Goal: Information Seeking & Learning: Learn about a topic

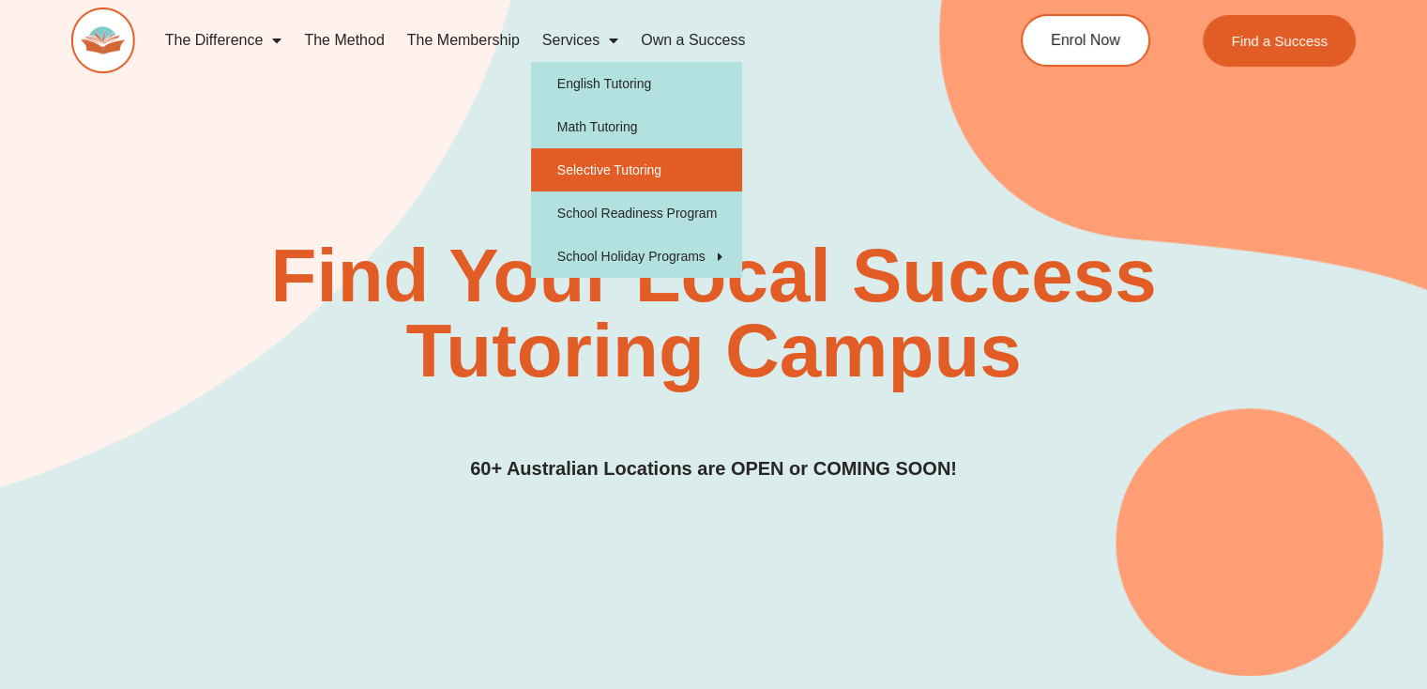
click at [614, 178] on link "Selective Tutoring" at bounding box center [636, 169] width 211 height 43
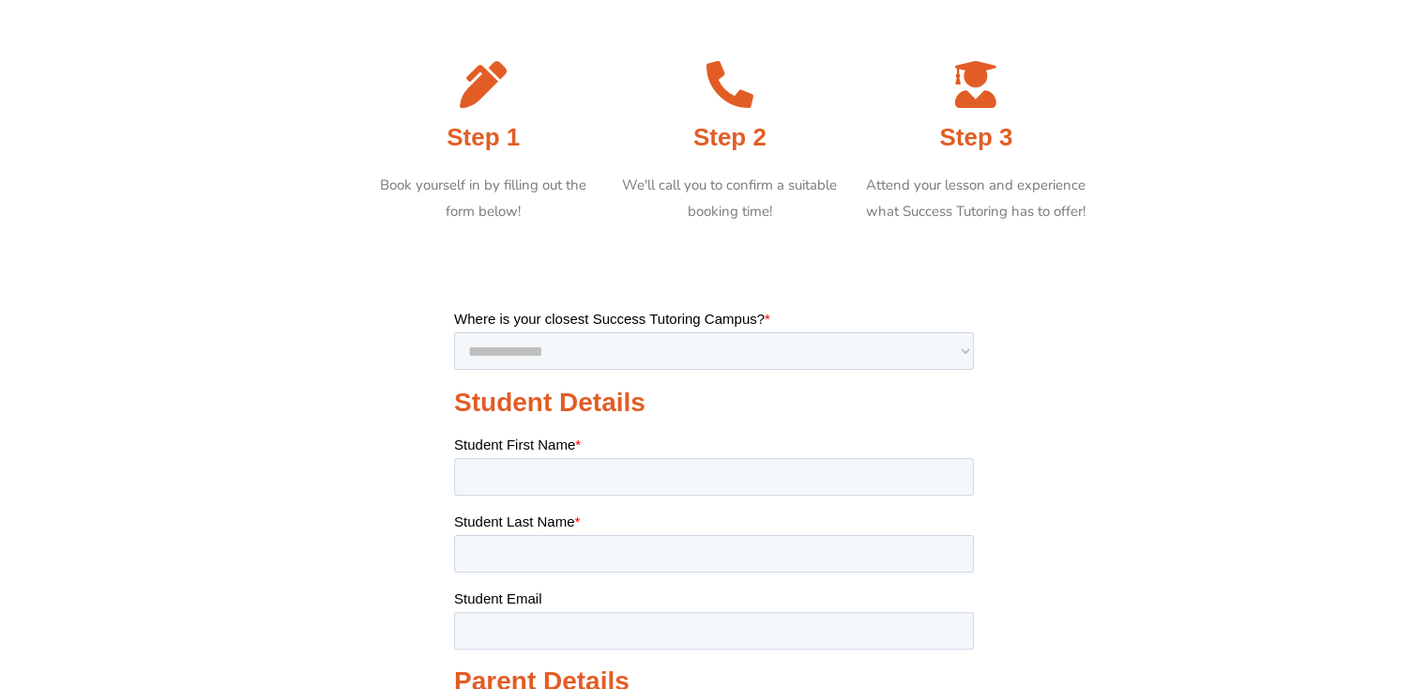
scroll to position [353, 0]
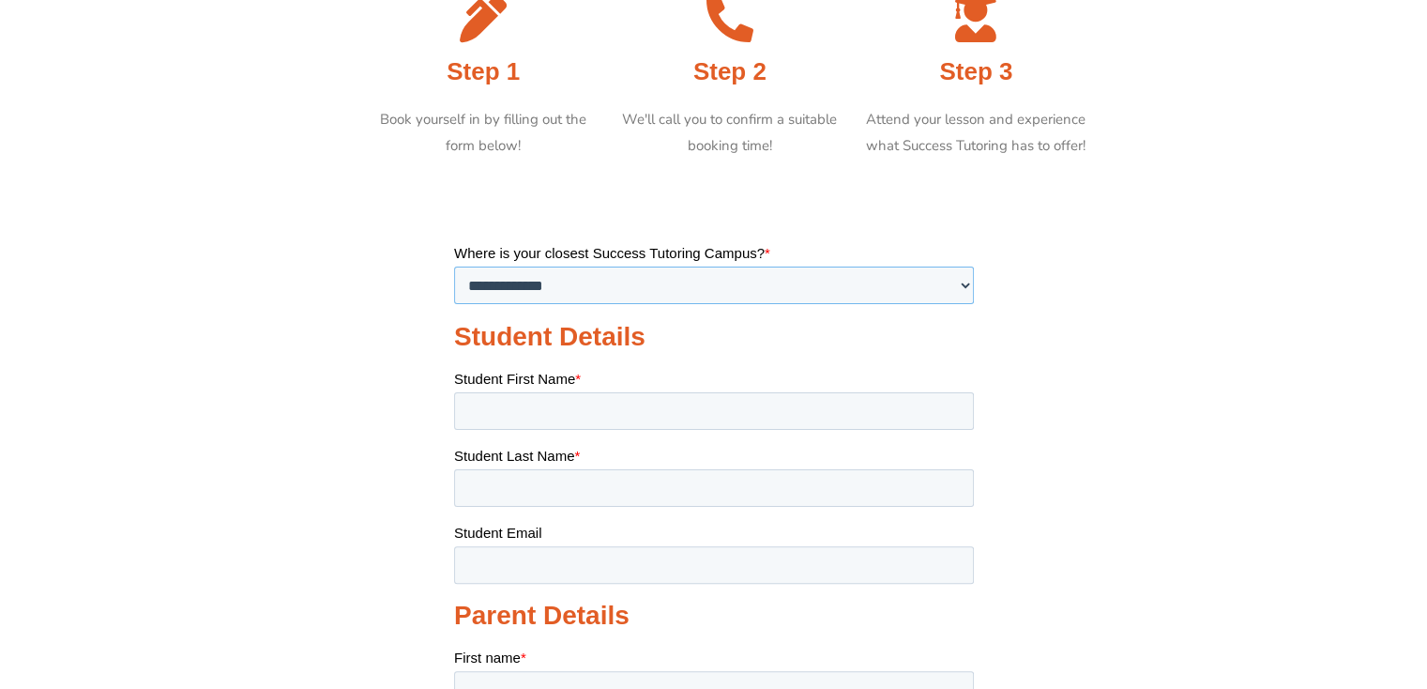
click at [565, 279] on select "**********" at bounding box center [713, 284] width 520 height 38
select select "**********"
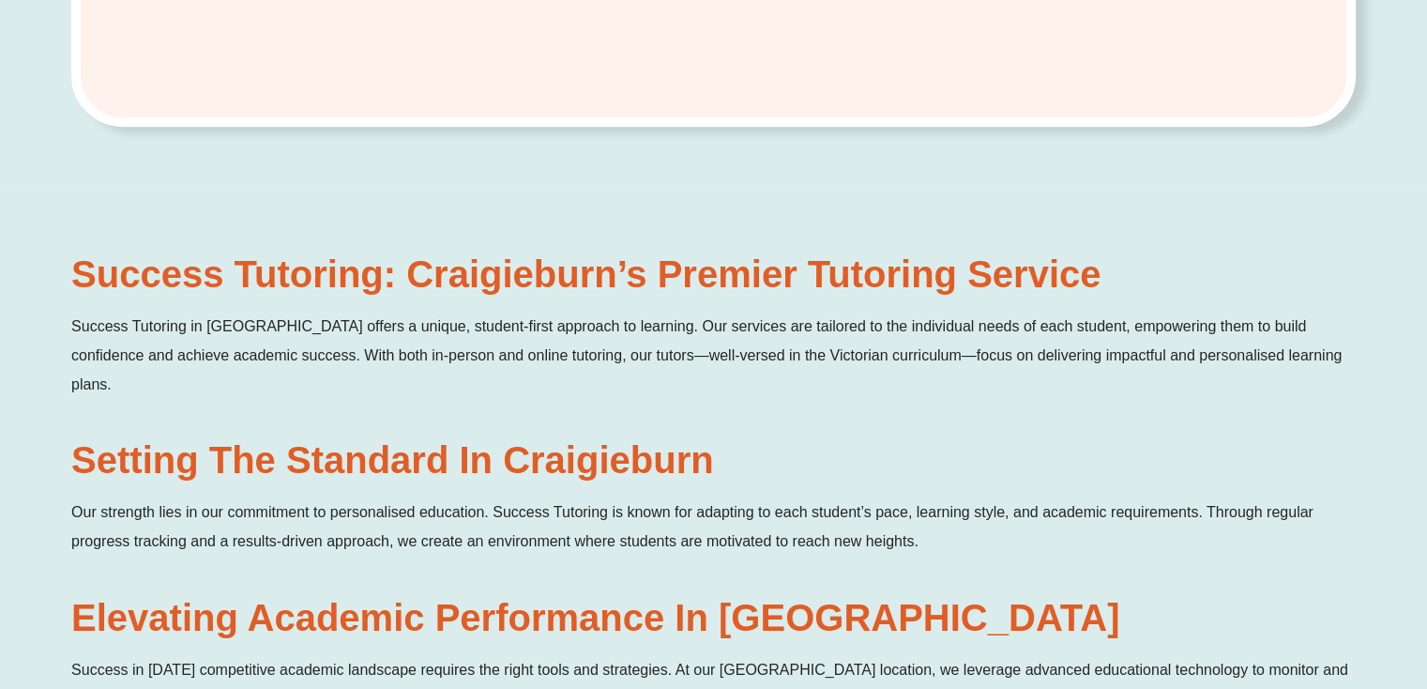
scroll to position [1032, 0]
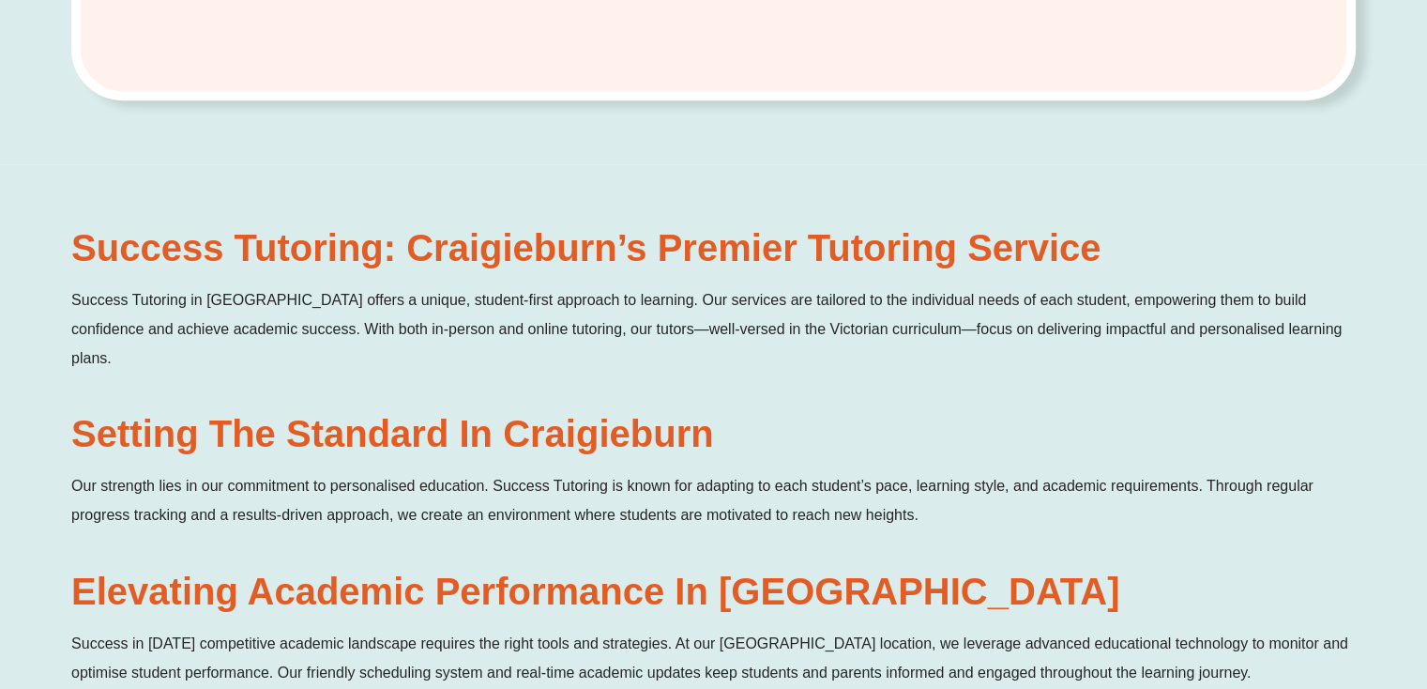
click at [776, 286] on p "Success Tutoring in [GEOGRAPHIC_DATA] offers a unique, student-first approach t…" at bounding box center [713, 328] width 1284 height 87
click at [776, 286] on p "Success Tutoring in Craigieburn offers a unique, student-first approach to lear…" at bounding box center [713, 328] width 1284 height 87
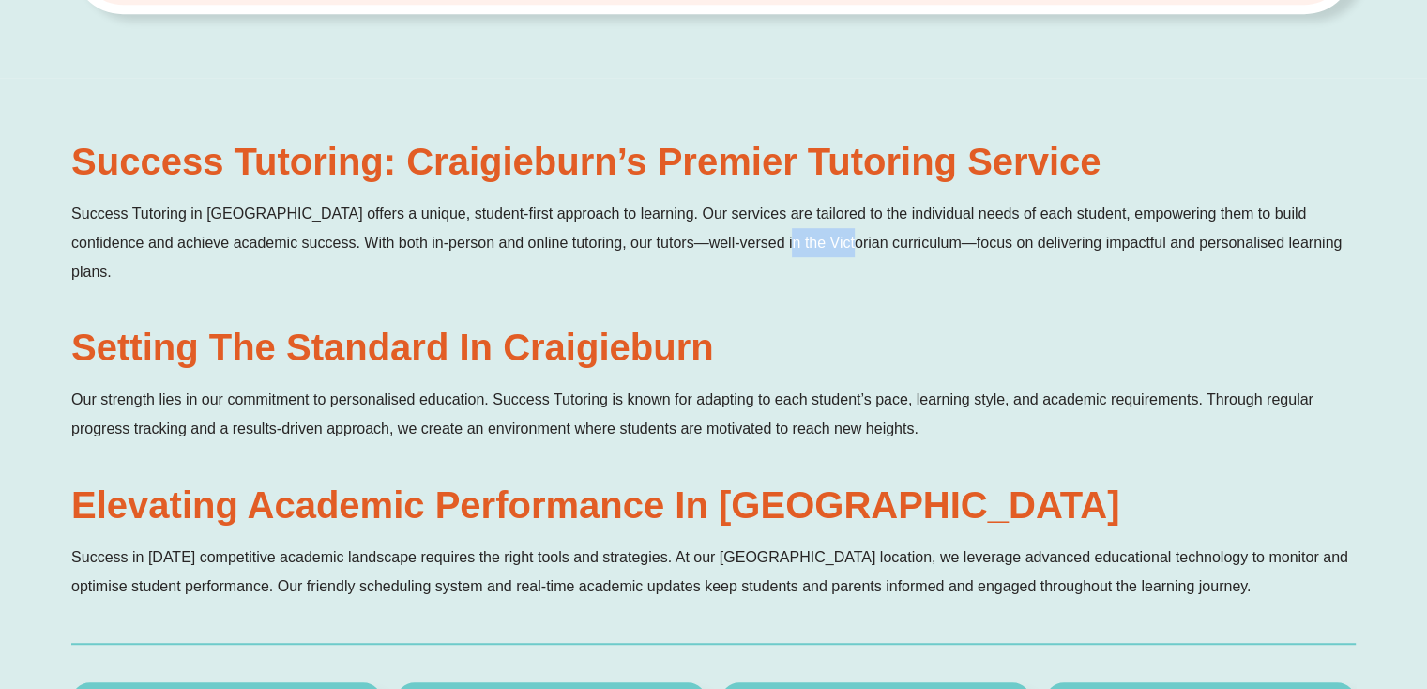
scroll to position [1219, 0]
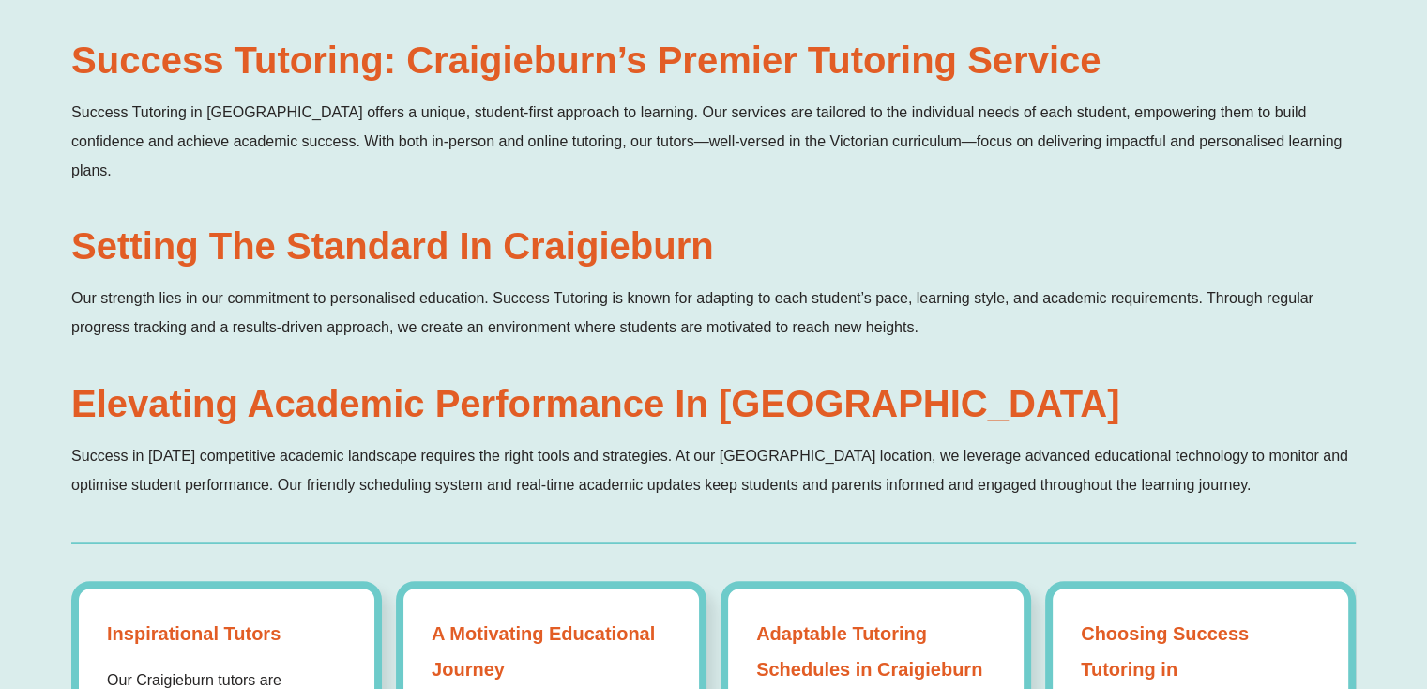
click at [639, 222] on div "Success Tutoring: Craigieburn’s Premier Tutoring Service Success Tutoring in Cr…" at bounding box center [713, 282] width 1284 height 482
click at [630, 290] on span "Our strength lies in our commitment to personalised education. Success Tutoring…" at bounding box center [692, 312] width 1242 height 45
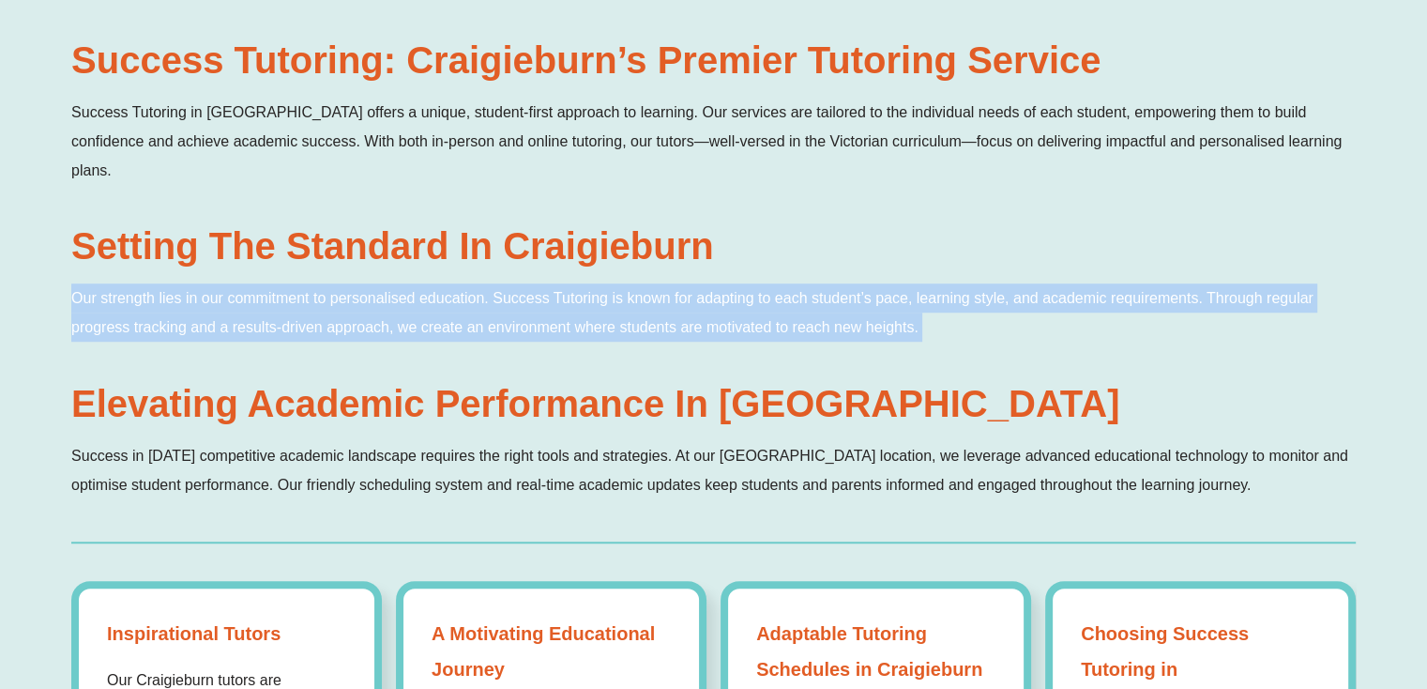
click at [630, 290] on span "Our strength lies in our commitment to personalised education. Success Tutoring…" at bounding box center [692, 312] width 1242 height 45
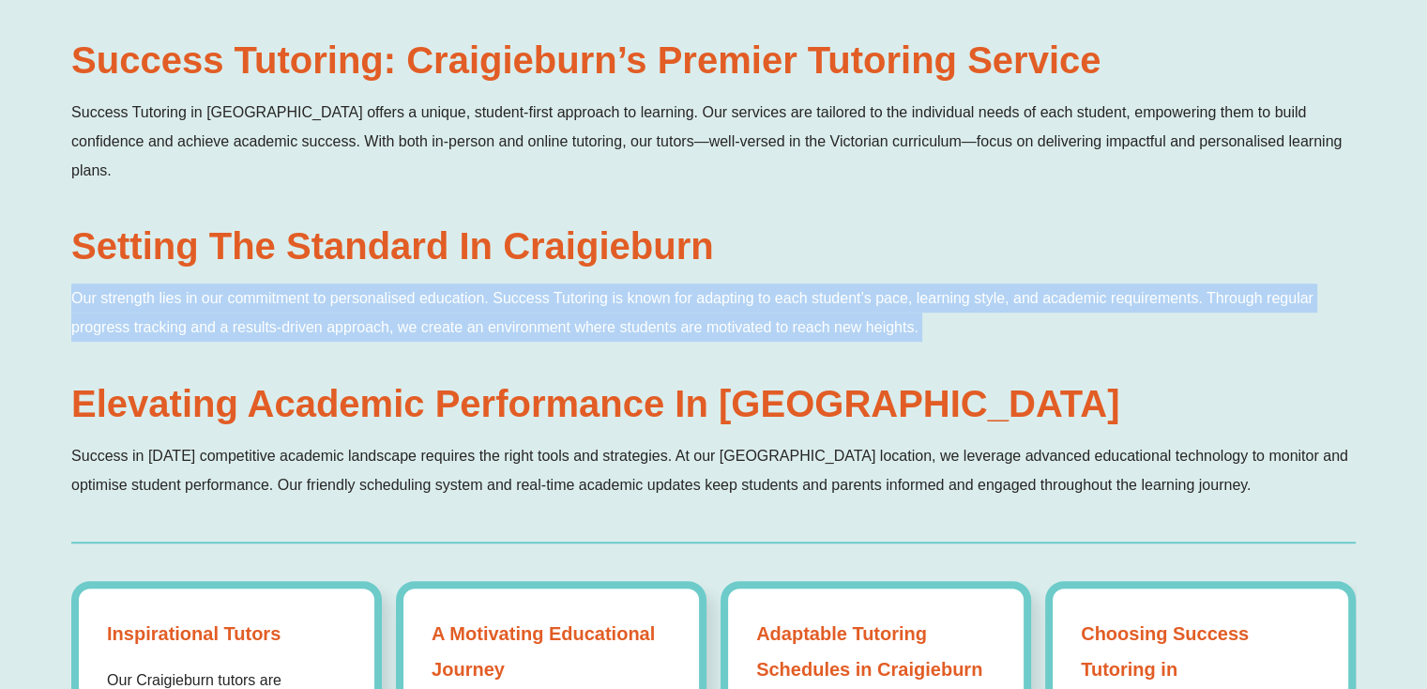
click at [608, 283] on p "Our strength lies in our commitment to personalised education. Success Tutoring…" at bounding box center [713, 312] width 1284 height 58
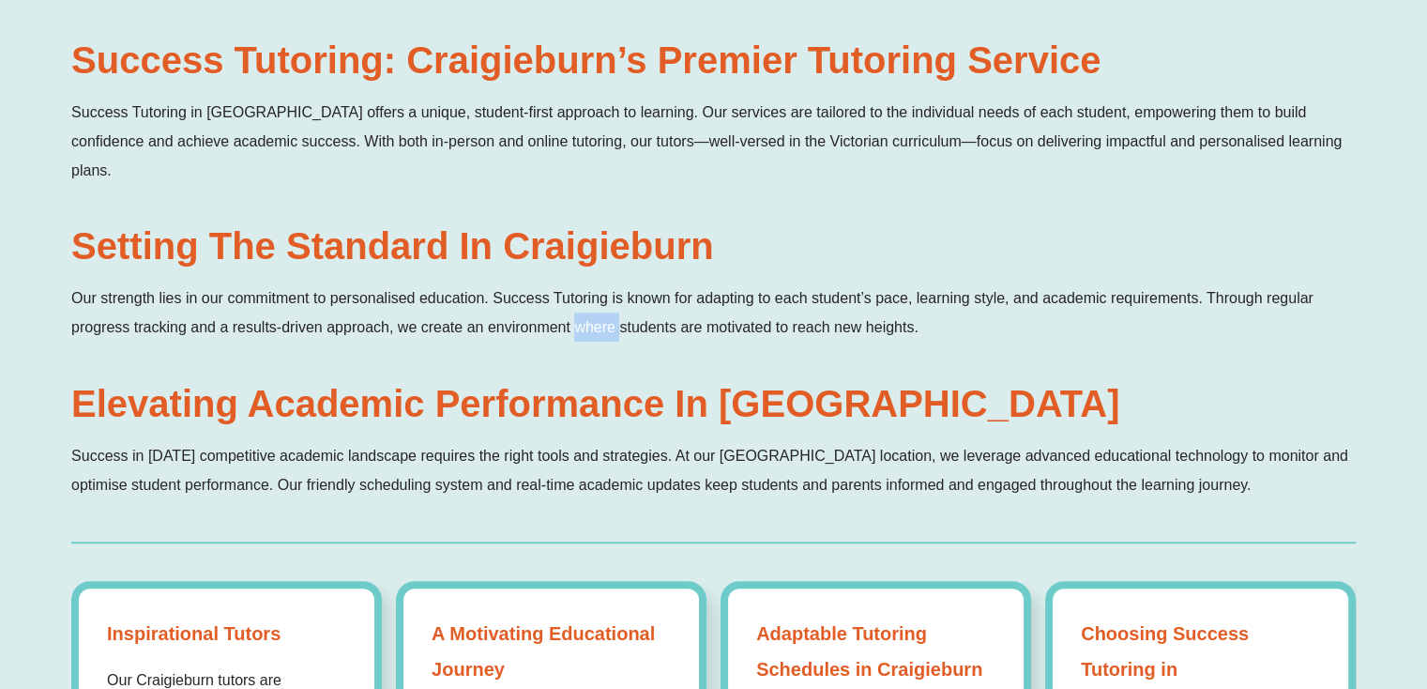
click at [608, 283] on p "Our strength lies in our commitment to personalised education. Success Tutoring…" at bounding box center [713, 312] width 1284 height 58
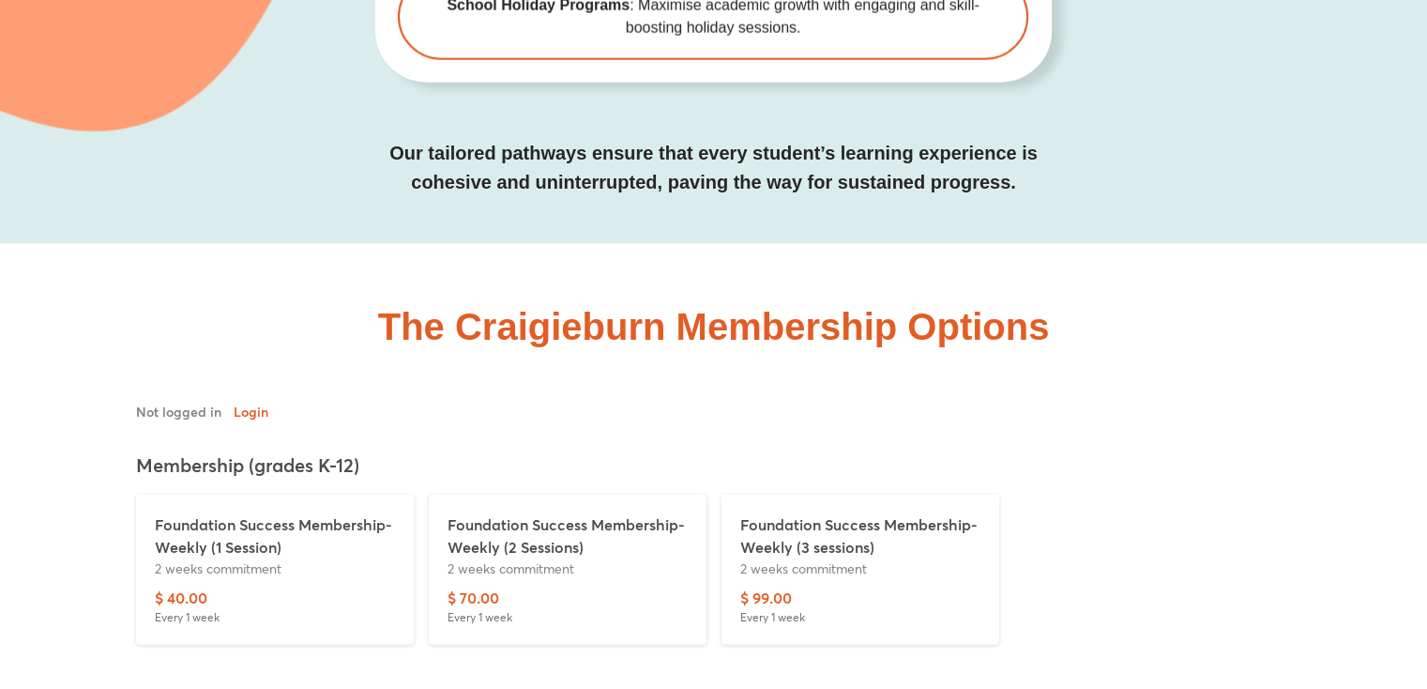
scroll to position [4409, 0]
